Goal: Information Seeking & Learning: Find contact information

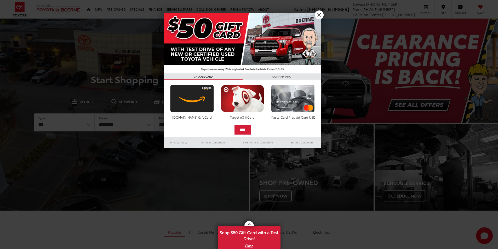
click at [261, 12] on div at bounding box center [249, 124] width 498 height 249
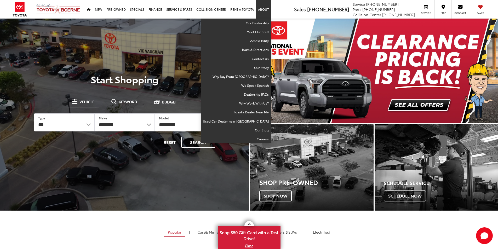
click at [262, 11] on link "About" at bounding box center [263, 9] width 15 height 19
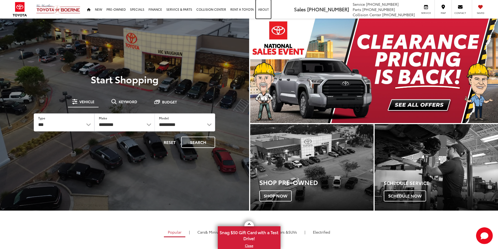
click at [264, 11] on link "About" at bounding box center [263, 9] width 15 height 19
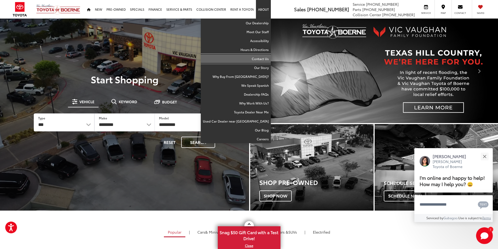
click at [263, 61] on link "Contact Us" at bounding box center [236, 58] width 70 height 9
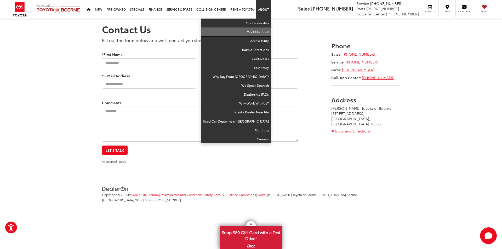
click at [264, 31] on link "Meet Our Staff" at bounding box center [236, 31] width 70 height 9
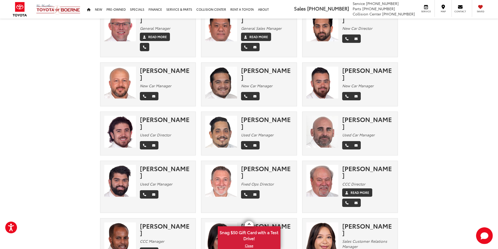
scroll to position [52, 0]
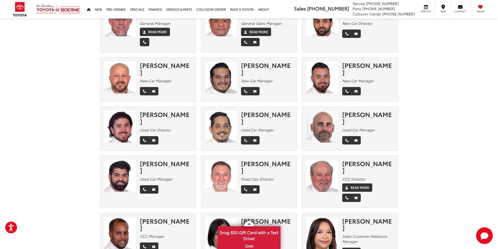
click at [357, 160] on div "Steve Hill" at bounding box center [368, 167] width 52 height 14
click at [353, 176] on em "CCC Director" at bounding box center [353, 178] width 23 height 5
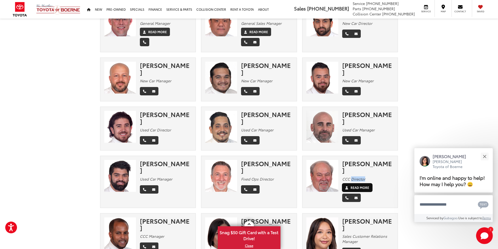
click at [357, 185] on label "Read More" at bounding box center [360, 187] width 19 height 5
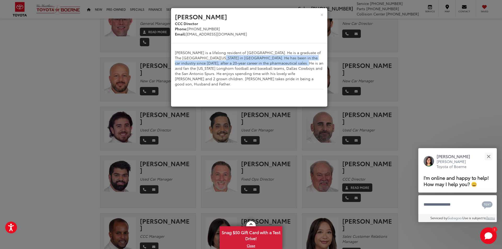
drag, startPoint x: 198, startPoint y: 60, endPoint x: 282, endPoint y: 64, distance: 83.7
click at [279, 63] on p "Steve is a lifelong resident of San Antonio. He is a graduate of The University…" at bounding box center [249, 68] width 148 height 37
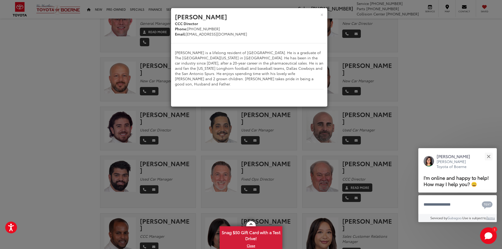
click at [282, 64] on p "Steve is a lifelong resident of San Antonio. He is a graduate of The University…" at bounding box center [249, 68] width 148 height 37
click at [264, 64] on p "Steve is a lifelong resident of San Antonio. He is a graduate of The University…" at bounding box center [249, 68] width 148 height 37
drag, startPoint x: 244, startPoint y: 63, endPoint x: 248, endPoint y: 63, distance: 3.7
click at [247, 63] on p "Steve is a lifelong resident of San Antonio. He is a graduate of The University…" at bounding box center [249, 68] width 148 height 37
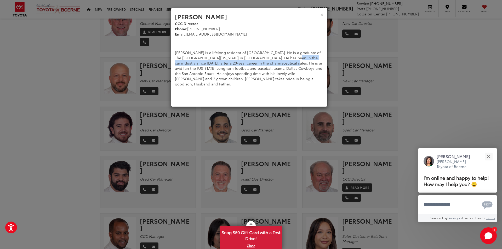
drag, startPoint x: 263, startPoint y: 61, endPoint x: 270, endPoint y: 59, distance: 6.5
click at [268, 60] on p "Steve is a lifelong resident of San Antonio. He is a graduate of The University…" at bounding box center [249, 68] width 148 height 37
click at [312, 49] on div "Steve is a lifelong resident of San Antonio. He is a graduate of The University…" at bounding box center [249, 74] width 156 height 63
drag, startPoint x: 207, startPoint y: 70, endPoint x: 271, endPoint y: 67, distance: 64.1
click at [271, 67] on p "Steve is a lifelong resident of San Antonio. He is a graduate of The University…" at bounding box center [249, 68] width 148 height 37
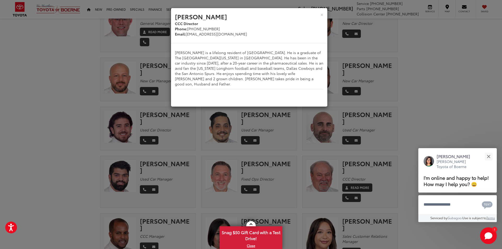
click at [275, 67] on p "Steve is a lifelong resident of San Antonio. He is a graduate of The University…" at bounding box center [249, 68] width 148 height 37
drag, startPoint x: 265, startPoint y: 67, endPoint x: 292, endPoint y: 67, distance: 26.7
click at [292, 67] on p "Steve is a lifelong resident of San Antonio. He is a graduate of The University…" at bounding box center [249, 68] width 148 height 37
click at [275, 76] on p "Steve is a lifelong resident of San Antonio. He is a graduate of The University…" at bounding box center [249, 68] width 148 height 37
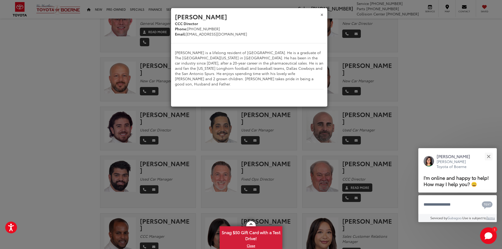
click at [320, 17] on button "×" at bounding box center [321, 14] width 3 height 5
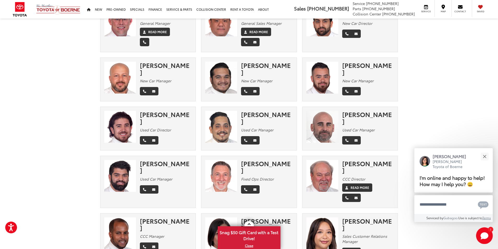
click at [357, 176] on em "CCC Director" at bounding box center [353, 178] width 23 height 5
click at [393, 125] on div "Gregg Dickey Used Car Manager" at bounding box center [370, 129] width 56 height 36
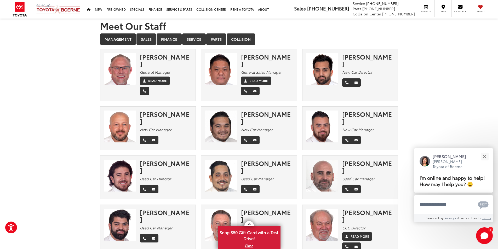
scroll to position [0, 0]
